Goal: Task Accomplishment & Management: Manage account settings

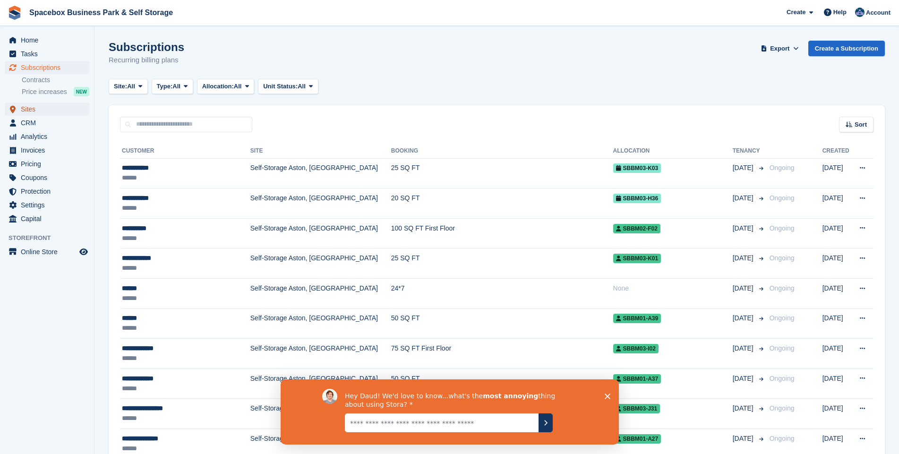
click at [51, 113] on span "Sites" at bounding box center [49, 108] width 57 height 13
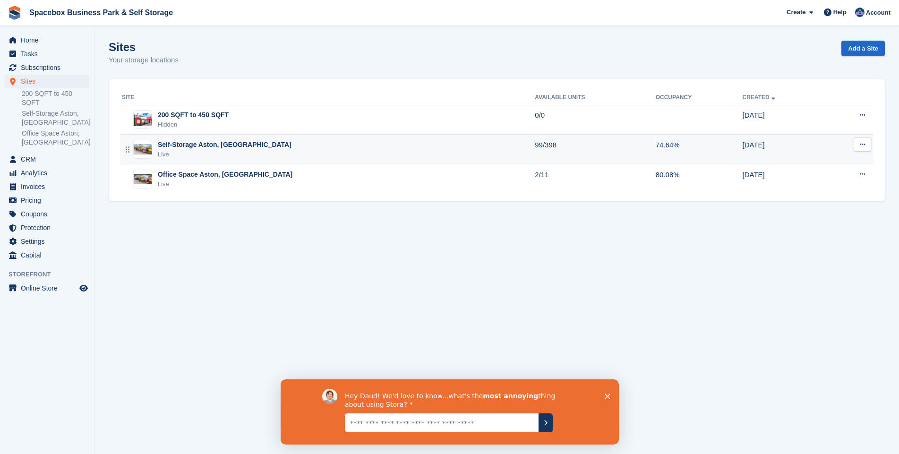
click at [170, 141] on div "Self-Storage Aston, [GEOGRAPHIC_DATA]" at bounding box center [225, 145] width 134 height 10
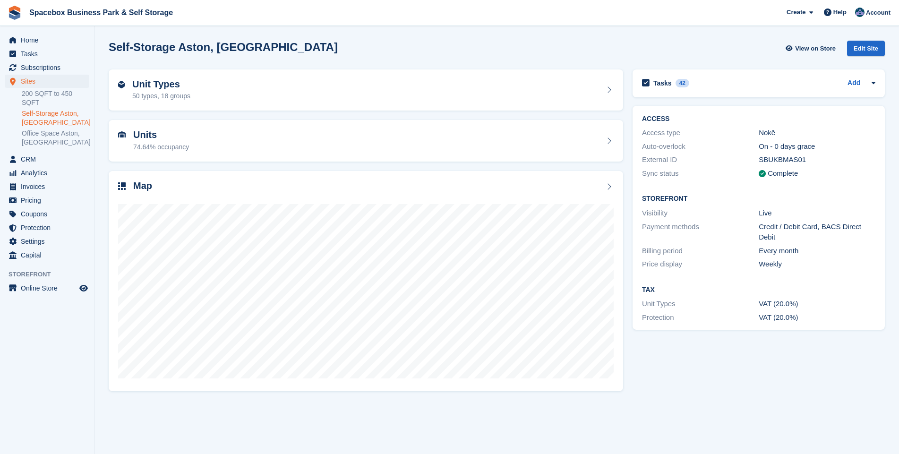
click at [170, 141] on div "Units 74.64% occupancy" at bounding box center [161, 140] width 56 height 23
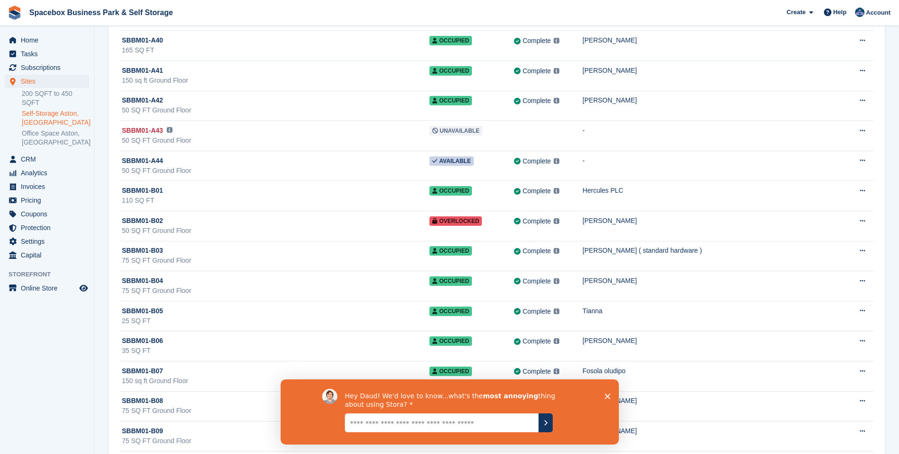
scroll to position [1293, 0]
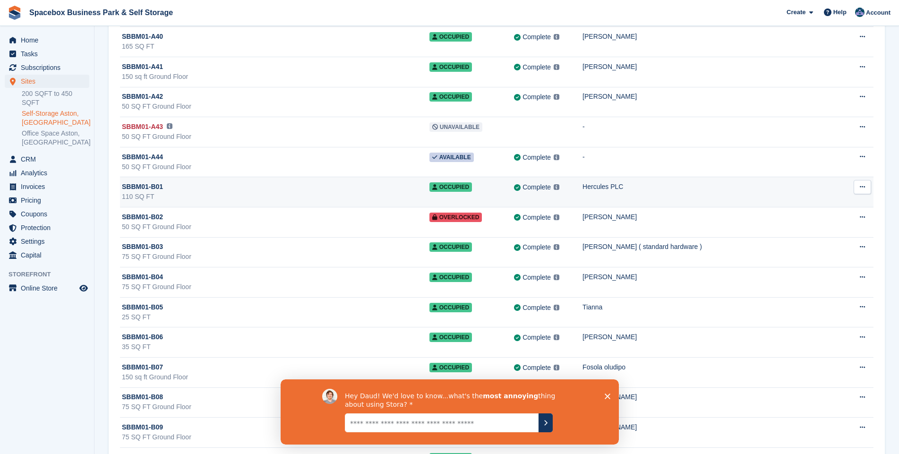
click at [173, 189] on div "SBBM01-B01" at bounding box center [275, 187] width 307 height 10
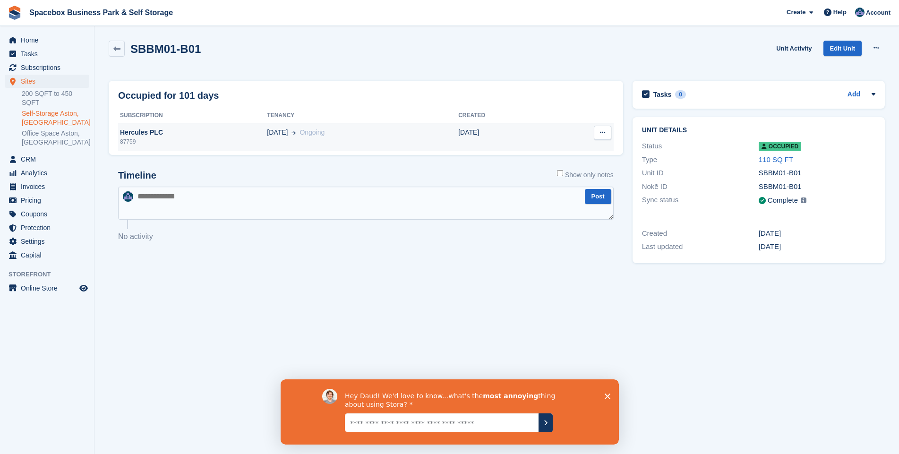
click at [602, 132] on icon at bounding box center [602, 132] width 5 height 6
click at [595, 149] on p "Deallocate" at bounding box center [566, 151] width 82 height 12
